Goal: Task Accomplishment & Management: Use online tool/utility

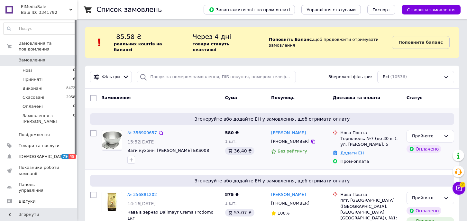
click at [347, 150] on link "Додати ЕН" at bounding box center [351, 152] width 23 height 5
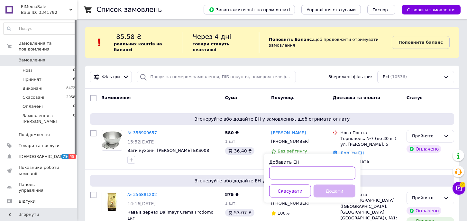
click at [310, 172] on input "Добавить ЕН" at bounding box center [312, 172] width 86 height 13
type input "20451225235678"
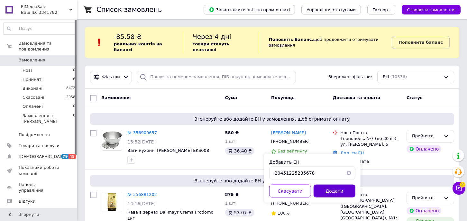
click at [327, 194] on button "Додати" at bounding box center [334, 190] width 42 height 13
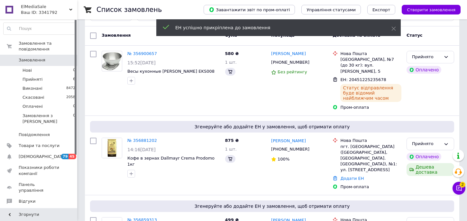
scroll to position [64, 0]
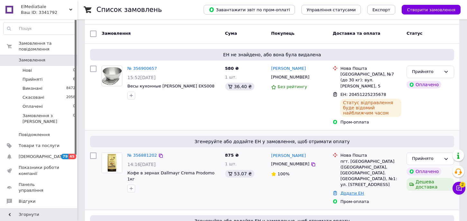
click at [356, 191] on link "Додати ЕН" at bounding box center [351, 193] width 23 height 5
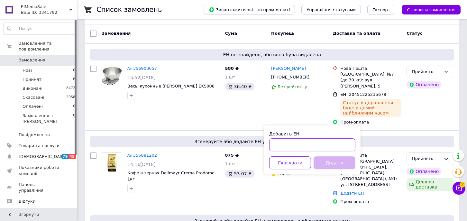
click at [313, 146] on input "Добавить ЕН" at bounding box center [312, 144] width 86 height 13
type input "20451225119485"
click at [337, 164] on button "Додати" at bounding box center [334, 162] width 42 height 13
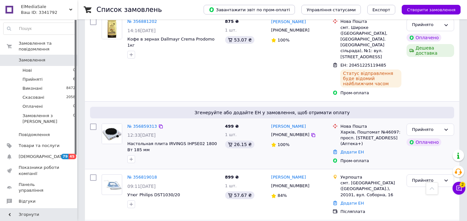
scroll to position [210, 0]
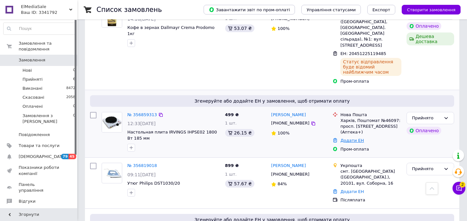
click at [352, 138] on link "Додати ЕН" at bounding box center [351, 140] width 23 height 5
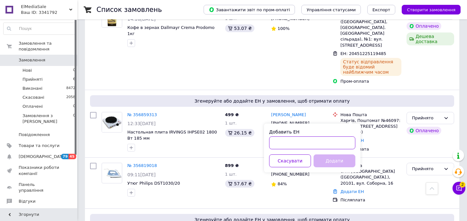
click at [327, 139] on input "Добавить ЕН" at bounding box center [312, 142] width 86 height 13
type input "20451225009647"
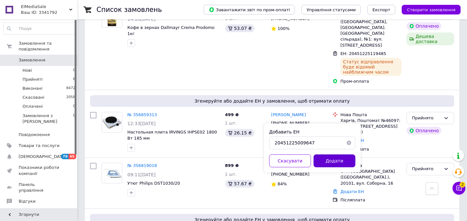
click at [333, 161] on button "Додати" at bounding box center [334, 160] width 42 height 13
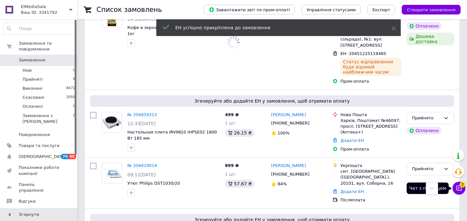
click at [459, 188] on icon at bounding box center [458, 187] width 5 height 5
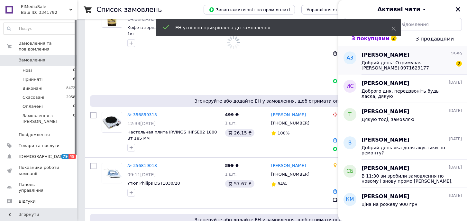
click at [425, 65] on span "Добрий день! Отримувач Зуляк Андрій Романович 0971629177 м.тернопіль нова пошта…" at bounding box center [406, 65] width 91 height 10
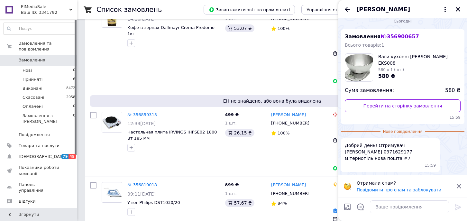
click at [458, 186] on icon at bounding box center [459, 186] width 6 height 6
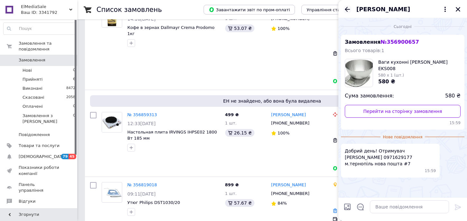
click at [345, 10] on icon "Назад" at bounding box center [347, 9] width 8 height 8
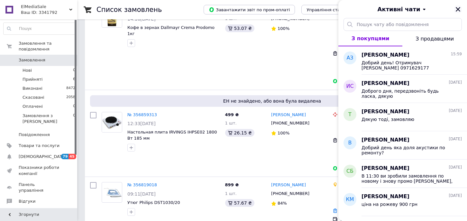
click at [457, 9] on icon "Закрити" at bounding box center [457, 9] width 4 height 4
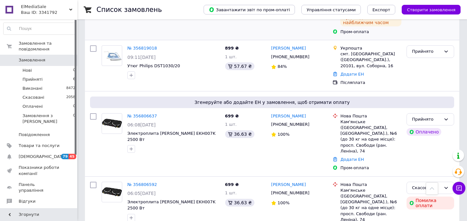
scroll to position [370, 0]
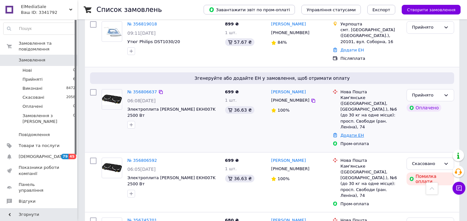
click at [352, 133] on link "Додати ЕН" at bounding box center [351, 135] width 23 height 5
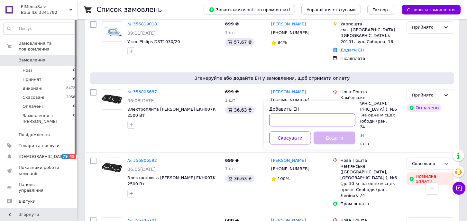
click at [299, 120] on input "Добавить ЕН" at bounding box center [312, 119] width 86 height 13
type input "20451224724397"
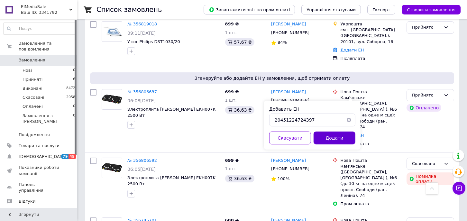
click at [324, 136] on button "Додати" at bounding box center [334, 137] width 42 height 13
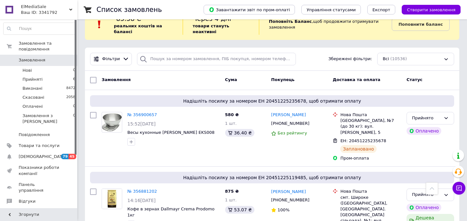
scroll to position [0, 0]
